Goal: Transaction & Acquisition: Subscribe to service/newsletter

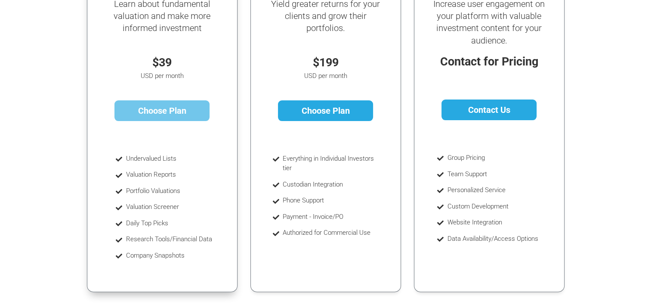
scroll to position [172, 0]
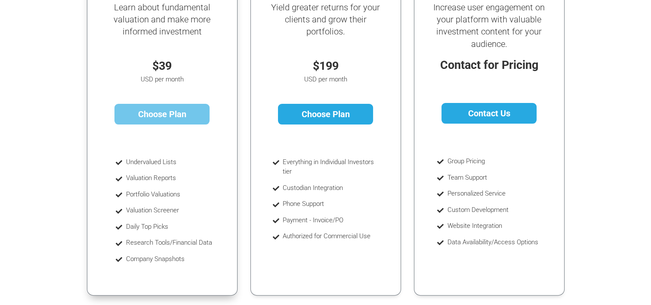
click at [170, 110] on link "Choose Plan" at bounding box center [161, 114] width 95 height 21
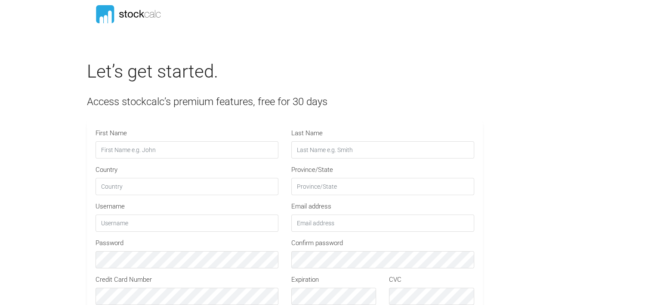
type input "STOCKCALC30"
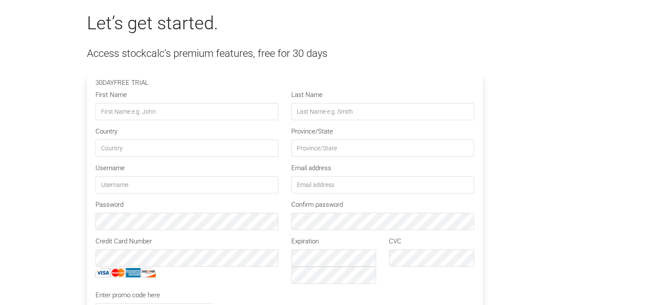
scroll to position [43, 0]
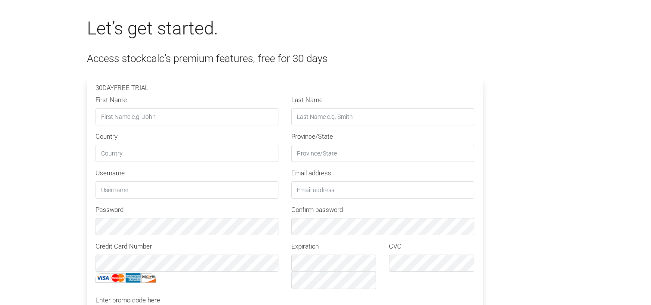
click at [133, 118] on input "First Name" at bounding box center [187, 116] width 183 height 17
type input "Vic"
click at [320, 117] on input "Last Name" at bounding box center [382, 116] width 183 height 17
type input "[PERSON_NAME]"
click at [158, 154] on input "Country" at bounding box center [187, 153] width 183 height 17
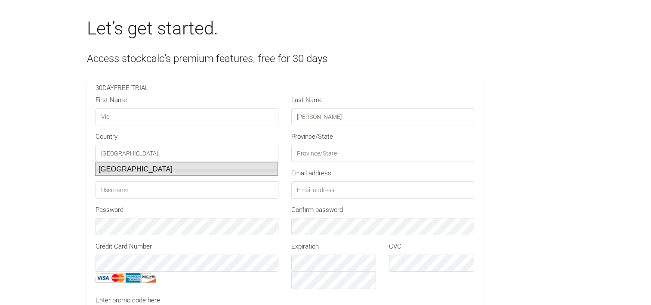
click at [131, 165] on li "[GEOGRAPHIC_DATA]" at bounding box center [186, 169] width 183 height 14
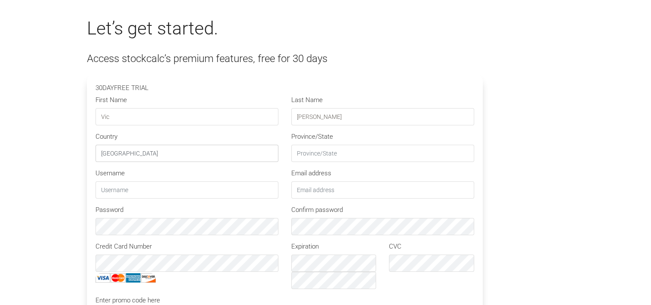
type input "[GEOGRAPHIC_DATA]"
click at [302, 151] on input "Province/State" at bounding box center [382, 153] width 183 height 17
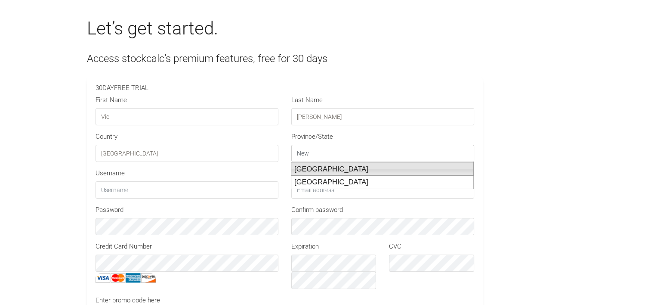
click at [315, 167] on li "[GEOGRAPHIC_DATA]" at bounding box center [382, 169] width 183 height 14
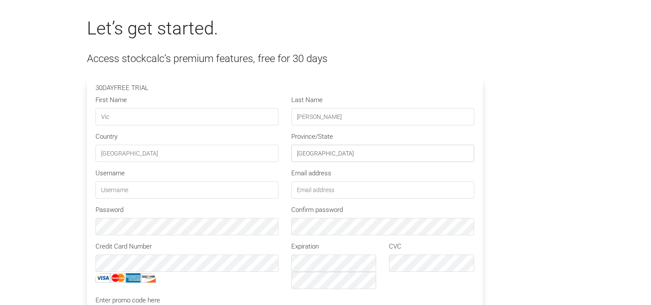
type input "[GEOGRAPHIC_DATA]"
click at [110, 190] on input "text" at bounding box center [187, 189] width 183 height 17
type input "vicambwani"
type input "[EMAIL_ADDRESS][PERSON_NAME][DOMAIN_NAME]"
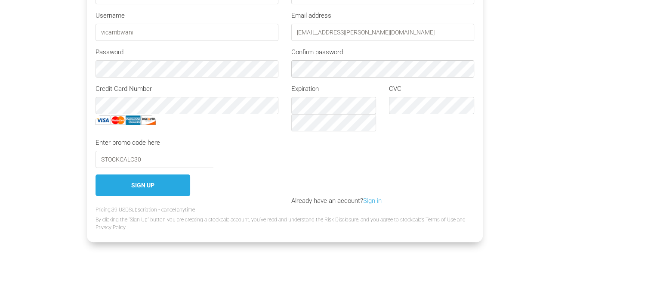
scroll to position [215, 0]
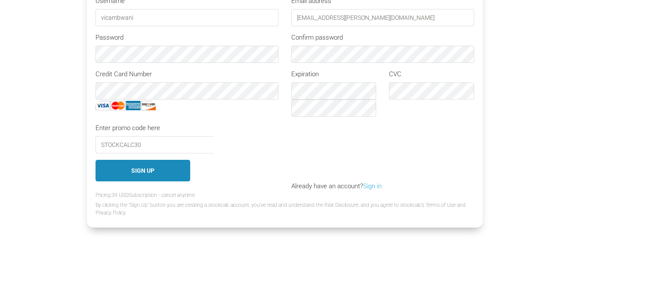
click at [148, 171] on button "Sign Up" at bounding box center [143, 171] width 95 height 22
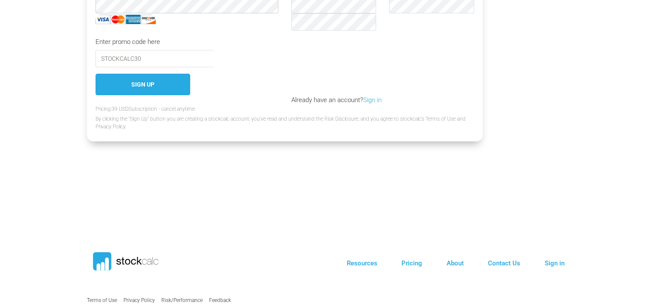
scroll to position [362, 0]
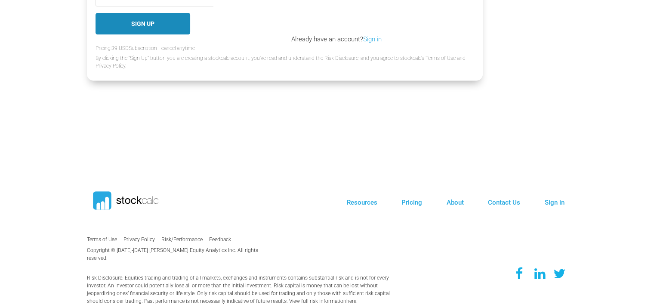
click at [154, 27] on button "Sign Up" at bounding box center [143, 24] width 95 height 22
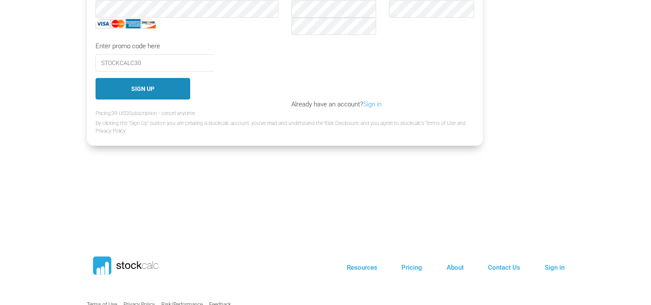
click at [153, 86] on button "Sign Up" at bounding box center [143, 89] width 95 height 22
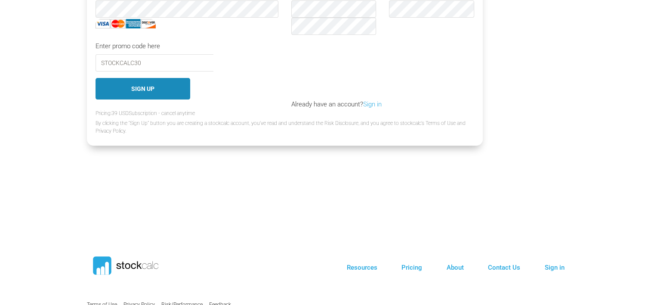
click at [153, 86] on button "Sign Up" at bounding box center [143, 89] width 95 height 22
click at [374, 103] on link "Sign in" at bounding box center [372, 104] width 19 height 8
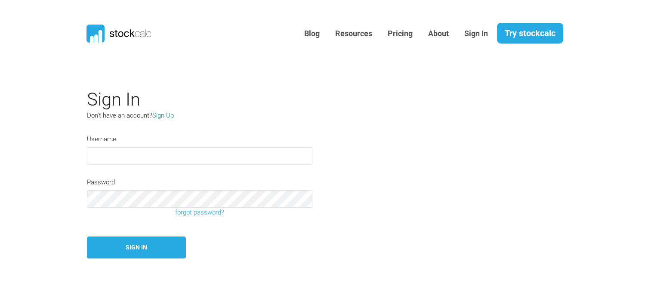
click at [165, 116] on link "Sign Up" at bounding box center [163, 115] width 22 height 8
